Goal: Task Accomplishment & Management: Manage account settings

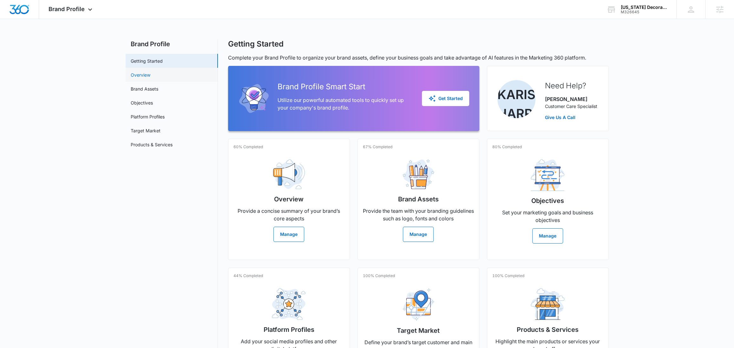
click at [150, 78] on link "Overview" at bounding box center [141, 75] width 20 height 7
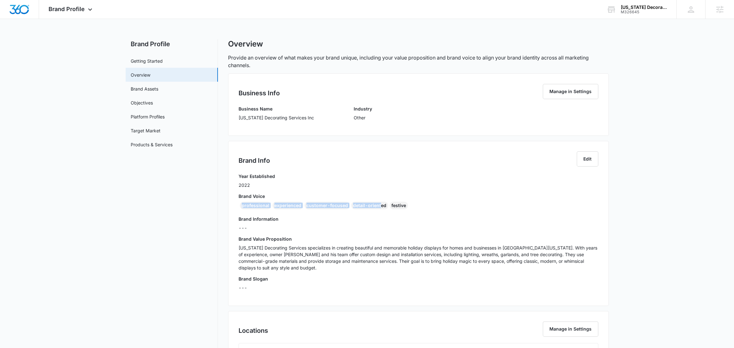
drag, startPoint x: 396, startPoint y: 208, endPoint x: 239, endPoint y: 205, distance: 156.6
click at [239, 205] on div "professional experienced customer-focused detail-oriented festive" at bounding box center [417, 207] width 359 height 10
click at [426, 205] on div "professional experienced customer-focused detail-oriented festive" at bounding box center [417, 207] width 359 height 10
drag, startPoint x: 353, startPoint y: 208, endPoint x: 241, endPoint y: 208, distance: 111.9
click at [241, 208] on div "professional experienced customer-focused detail-oriented festive" at bounding box center [417, 207] width 359 height 10
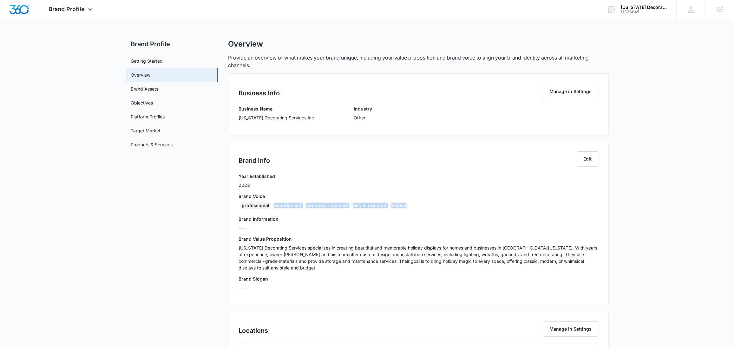
copy div "experienced customer-focused detail-oriented festive"
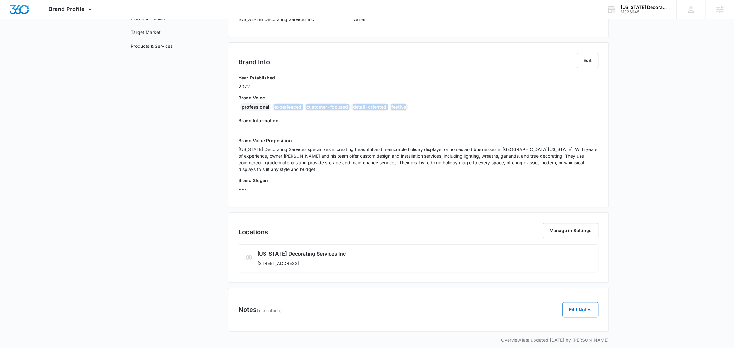
scroll to position [105, 0]
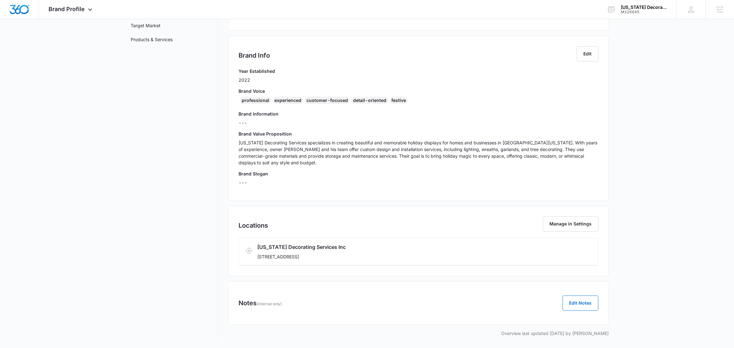
click at [470, 117] on div "Brand Information ---" at bounding box center [417, 121] width 359 height 20
